Goal: Task Accomplishment & Management: Use online tool/utility

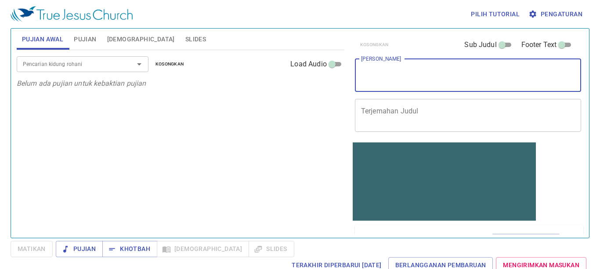
click at [413, 80] on textarea "Judul Khotbah" at bounding box center [468, 75] width 214 height 17
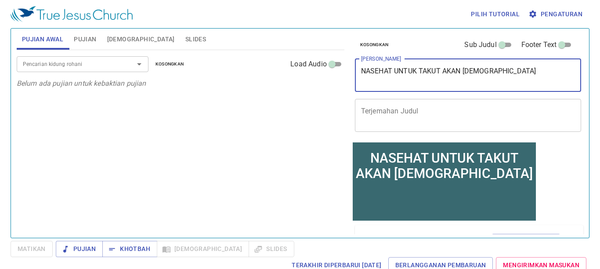
type textarea "NASEHAT UNTUK TAKUT AKAN [DEMOGRAPHIC_DATA]"
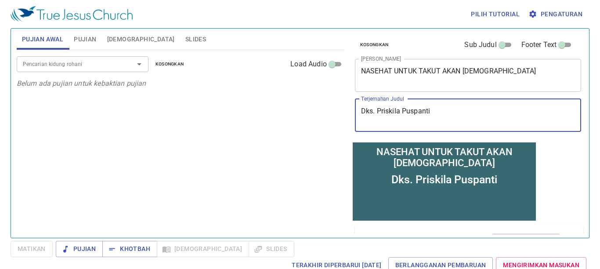
type textarea "Dks. Priskila Puspanti"
click at [69, 36] on button "Pujian" at bounding box center [84, 39] width 33 height 21
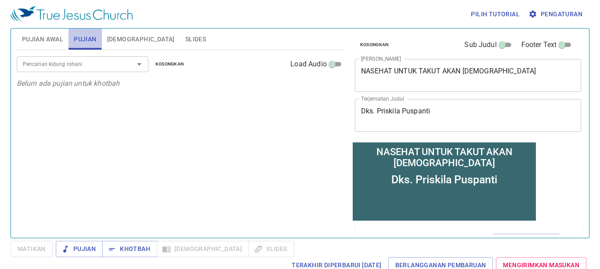
click at [83, 43] on span "Pujian" at bounding box center [85, 39] width 22 height 11
click at [79, 57] on div "Pencarian kidung rohani" at bounding box center [83, 63] width 132 height 15
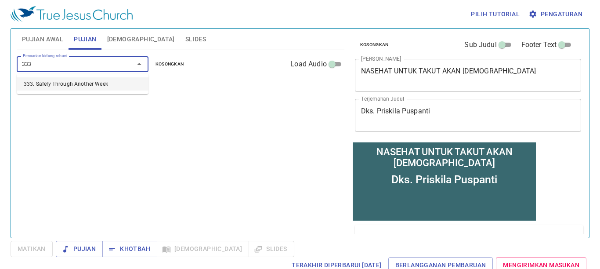
type input "333. Safely Through Another Week"
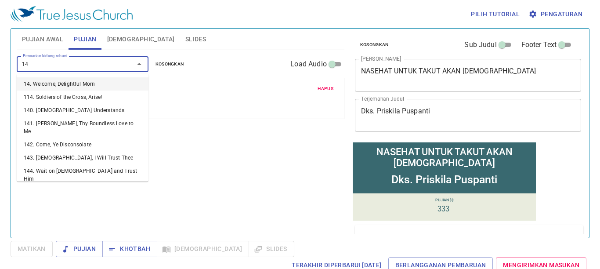
type input "144"
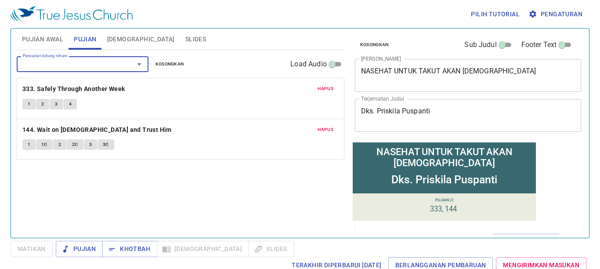
click at [553, 41] on input "Footer Text" at bounding box center [562, 46] width 32 height 11
checkbox input "true"
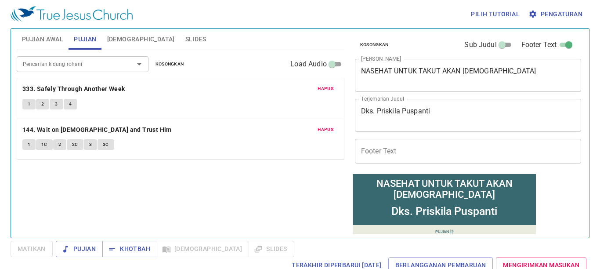
click at [497, 44] on input "Sub Judul" at bounding box center [502, 46] width 32 height 11
checkbox input "true"
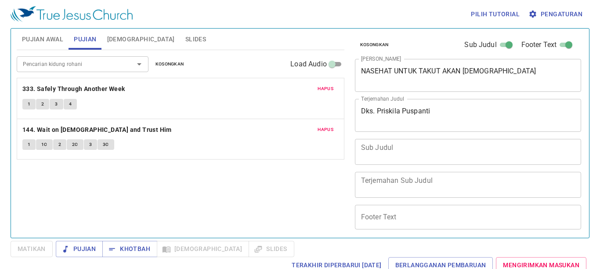
click at [565, 15] on span "Pengaturan" at bounding box center [556, 14] width 52 height 11
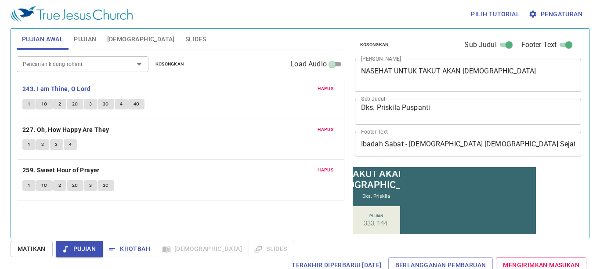
scroll to position [72, 0]
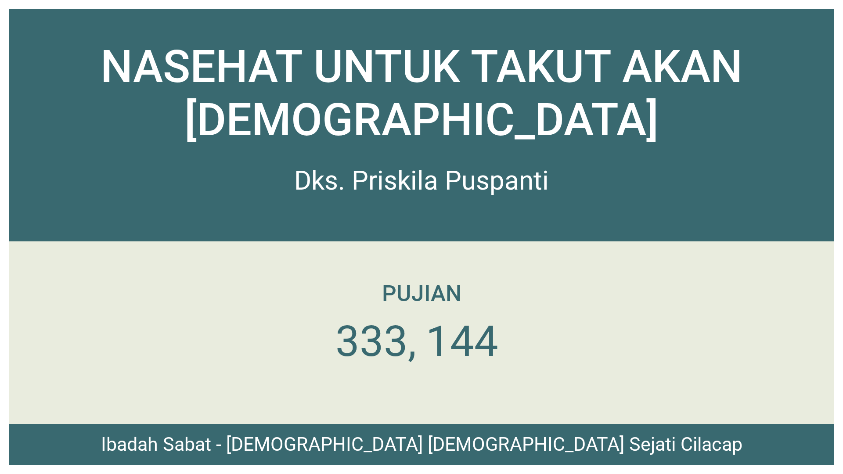
click at [238, 454] on div "Ibadah Sabat - [DEMOGRAPHIC_DATA] [DEMOGRAPHIC_DATA] Sejati Cilacap" at bounding box center [421, 444] width 824 height 41
click at [233, 463] on div "Ibadah Sabat - [DEMOGRAPHIC_DATA] [DEMOGRAPHIC_DATA] Sejati Cilacap" at bounding box center [421, 444] width 824 height 41
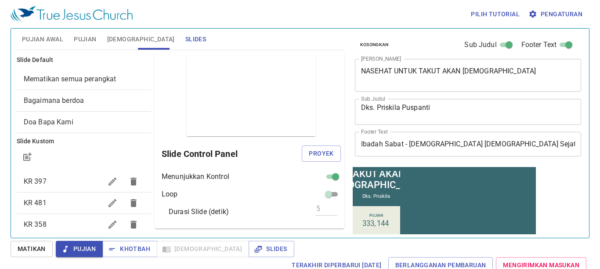
click at [86, 38] on span "Pujian" at bounding box center [85, 39] width 22 height 11
click at [90, 36] on span "Pujian" at bounding box center [85, 39] width 22 height 11
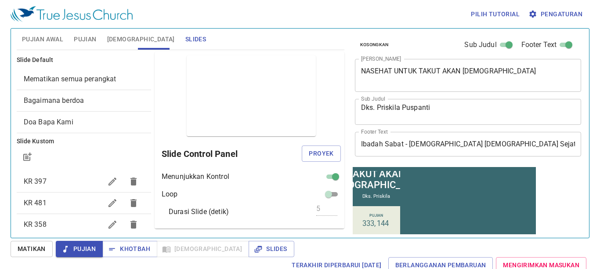
click at [90, 36] on span "Pujian" at bounding box center [85, 39] width 22 height 11
click at [46, 39] on span "Pujian Awal" at bounding box center [42, 39] width 41 height 11
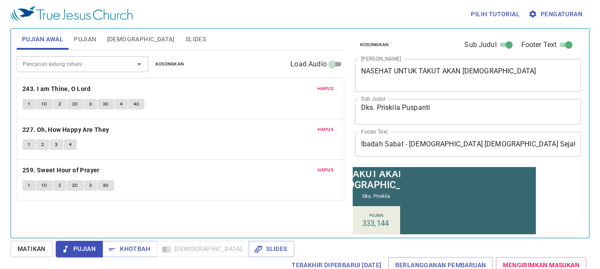
scroll to position [72, 0]
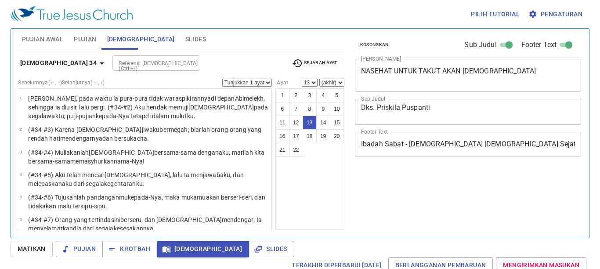
select select "13"
select select "14"
select select "17"
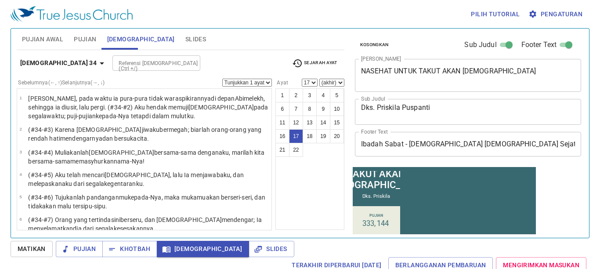
scroll to position [72, 0]
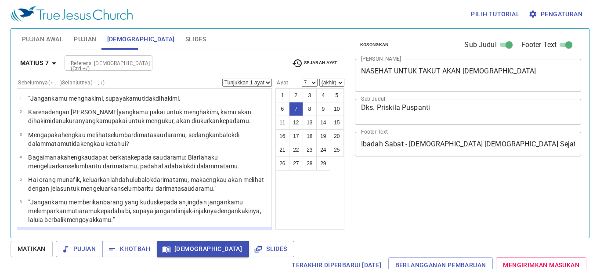
select select "7"
